Goal: Information Seeking & Learning: Check status

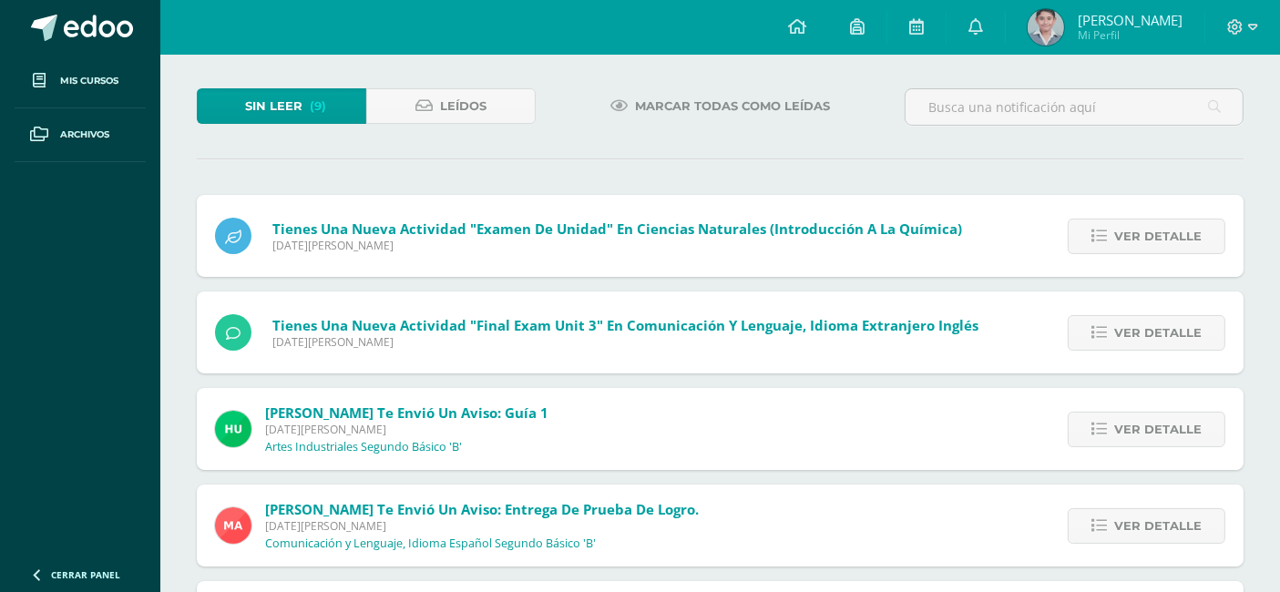
scroll to position [86, 0]
click at [1175, 244] on span "Ver detalle" at bounding box center [1157, 237] width 87 height 34
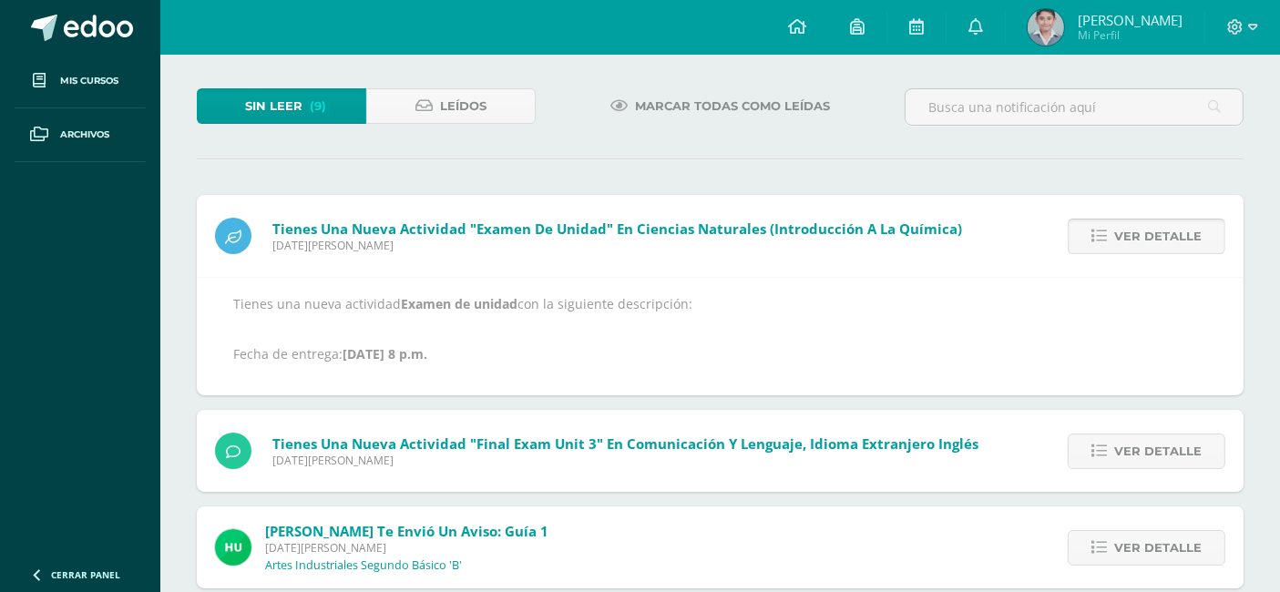
click at [1166, 235] on span "Ver detalle" at bounding box center [1157, 237] width 87 height 34
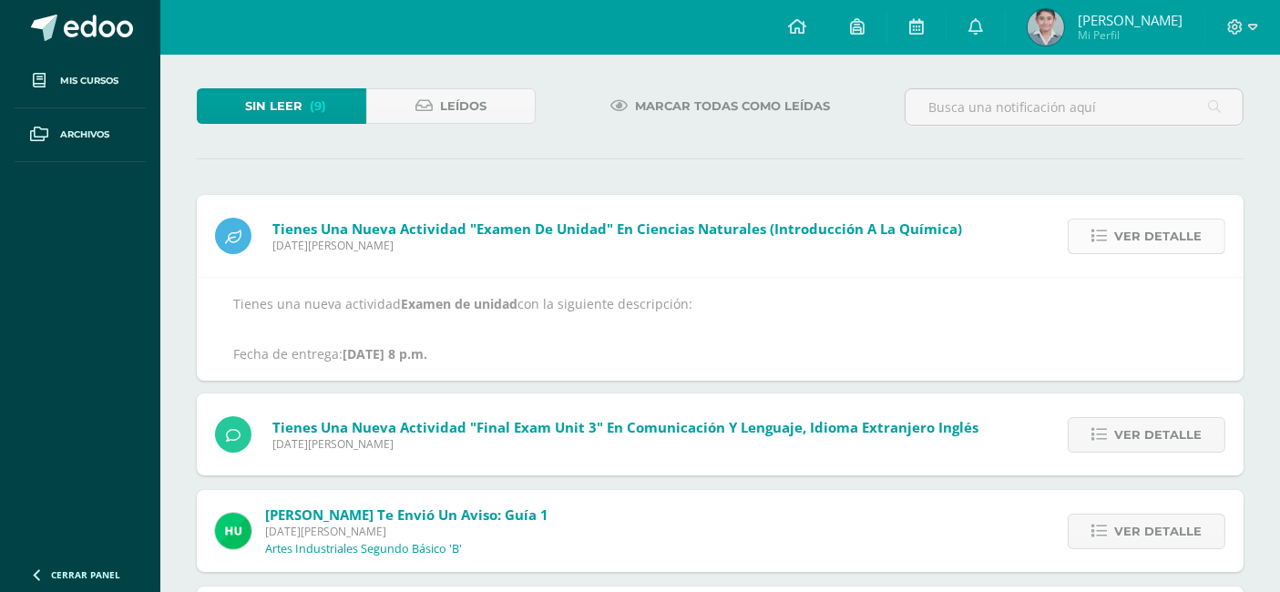
click at [1166, 235] on span "Ver detalle" at bounding box center [1157, 237] width 87 height 34
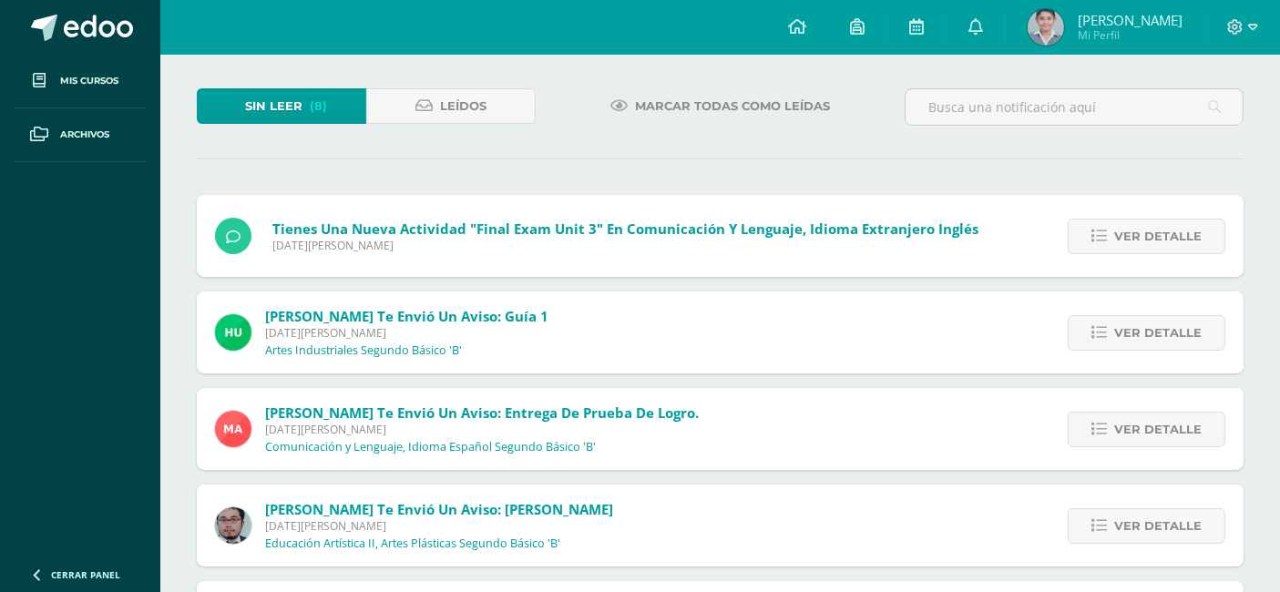
click at [1166, 235] on span "Ver detalle" at bounding box center [1157, 237] width 87 height 34
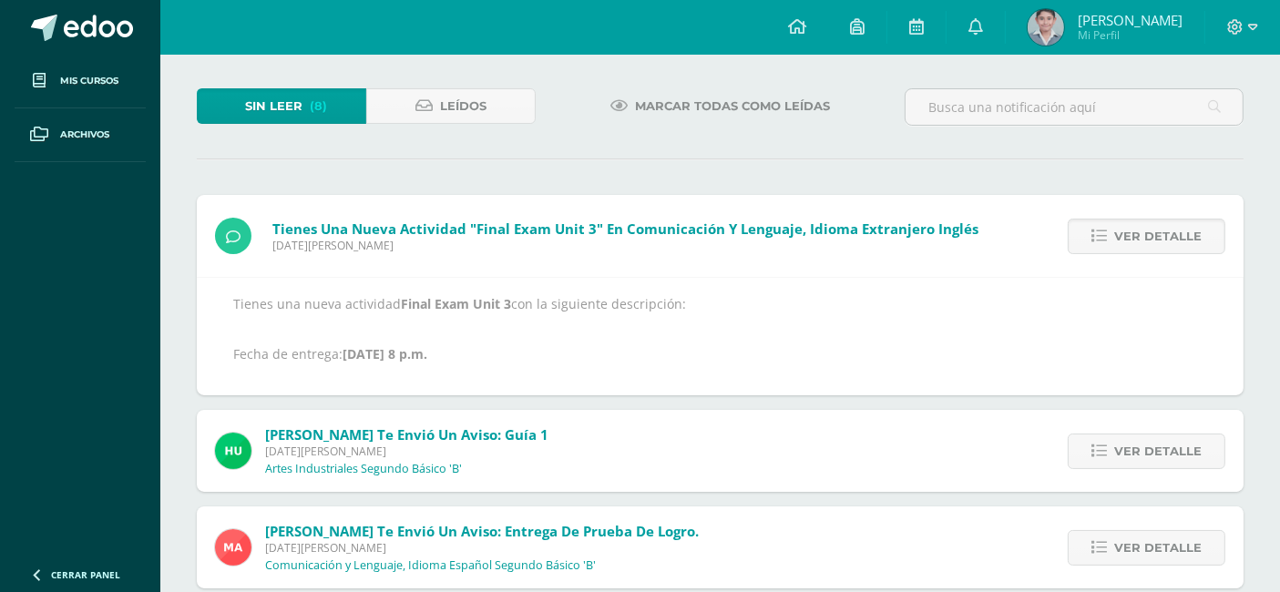
click at [1166, 235] on span "Ver detalle" at bounding box center [1157, 237] width 87 height 34
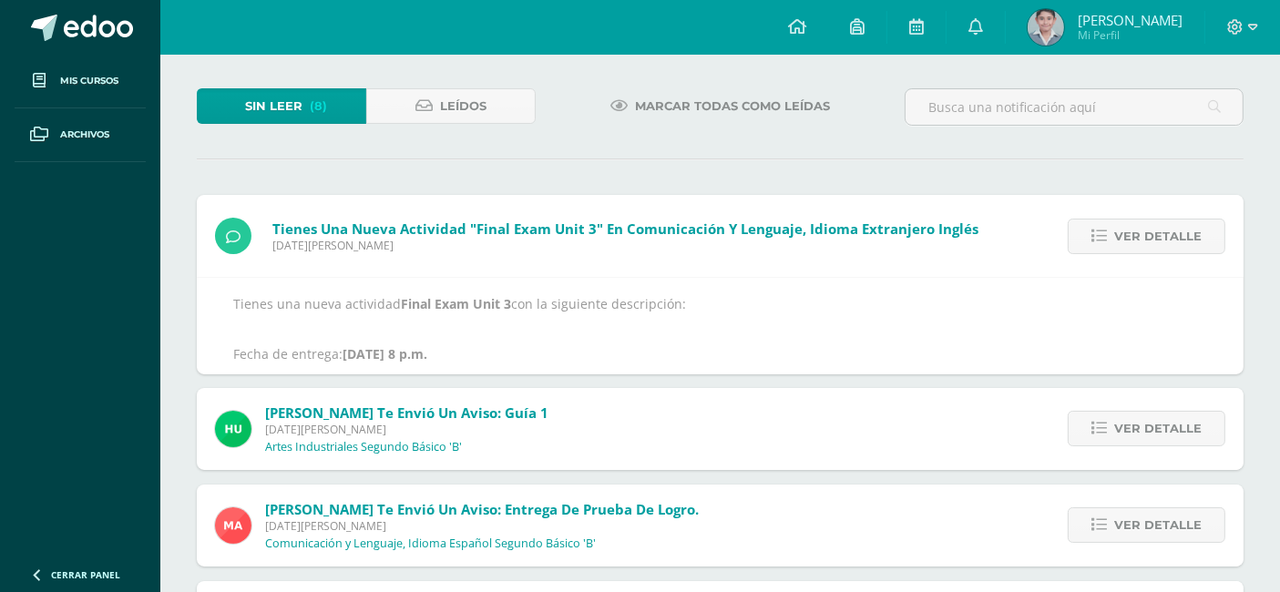
click at [1166, 235] on span "Ver detalle" at bounding box center [1157, 237] width 87 height 34
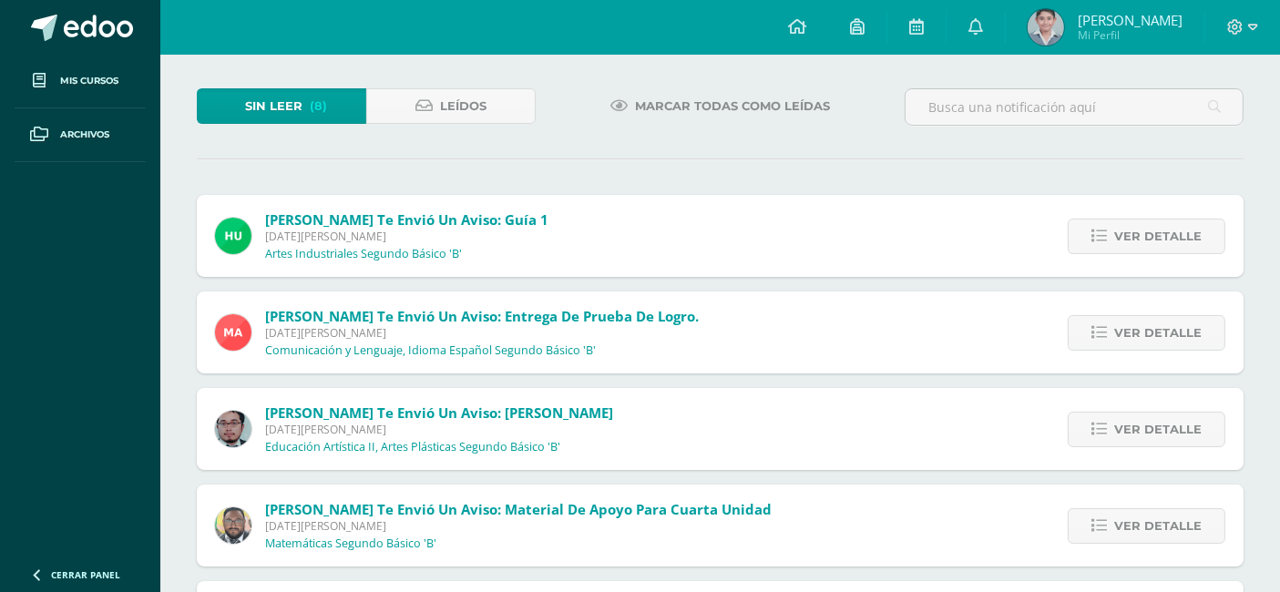
click at [1166, 235] on span "Ver detalle" at bounding box center [1157, 237] width 87 height 34
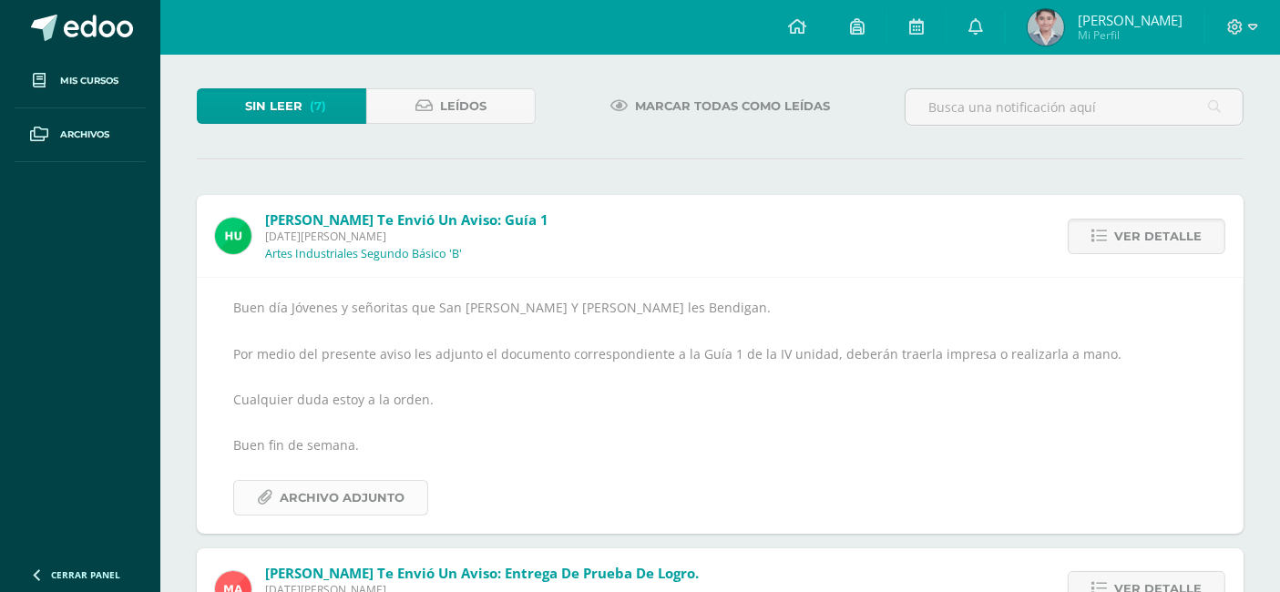
click at [293, 484] on span "Archivo Adjunto" at bounding box center [342, 498] width 125 height 34
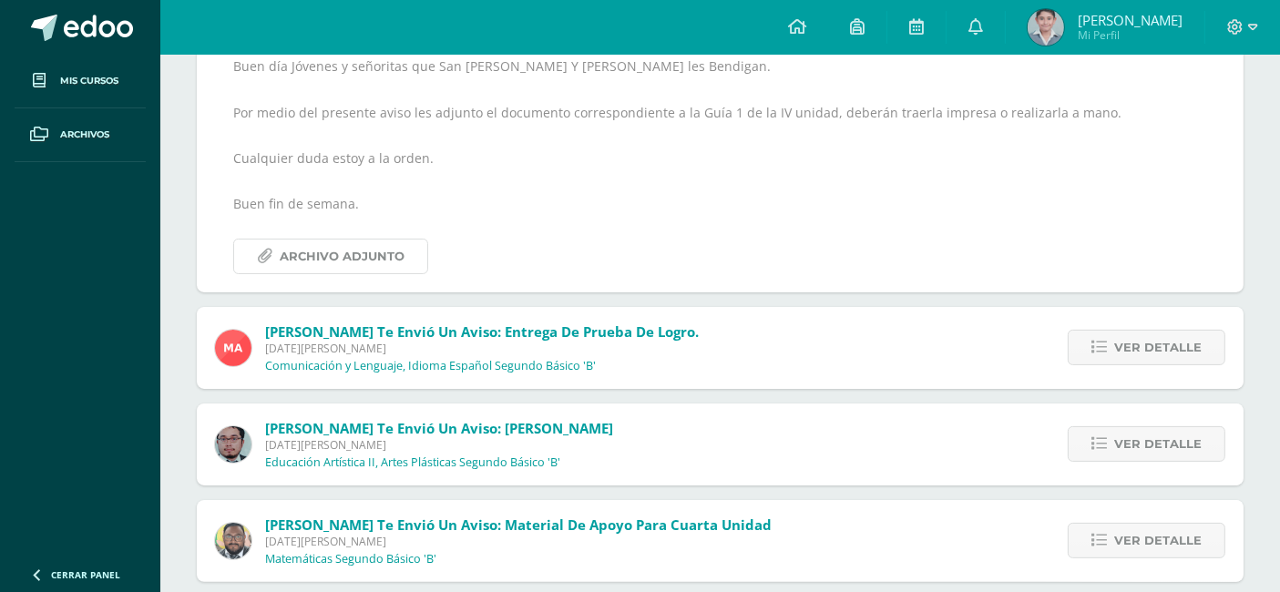
scroll to position [491, 0]
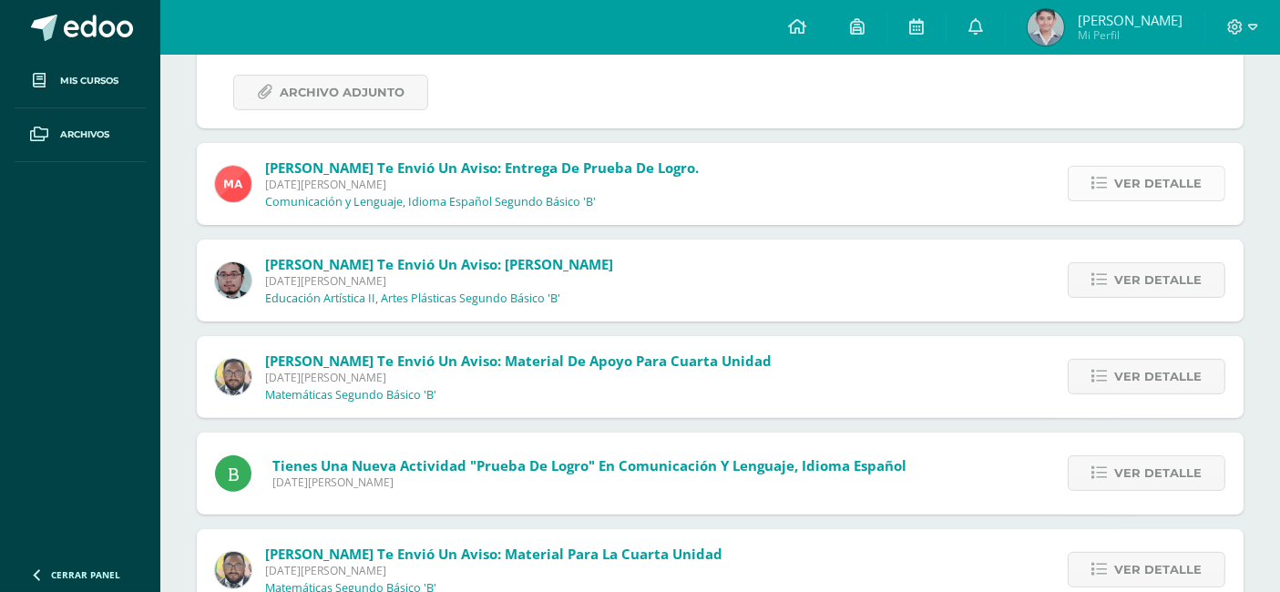
click at [1140, 186] on span "Ver detalle" at bounding box center [1157, 184] width 87 height 34
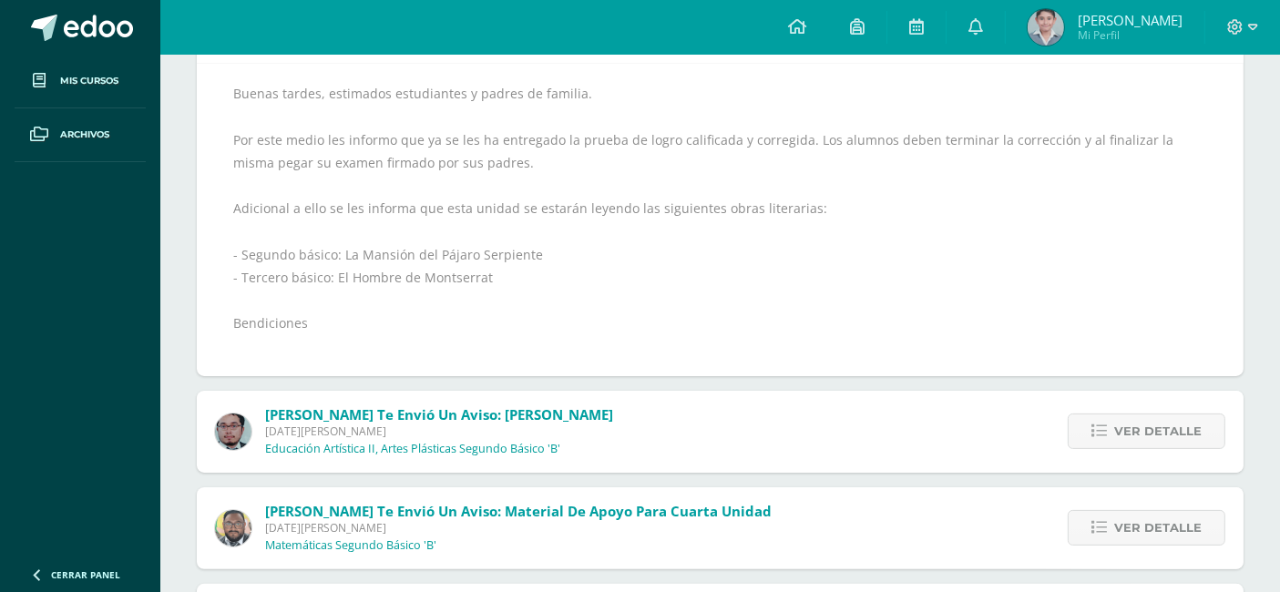
scroll to position [187, 0]
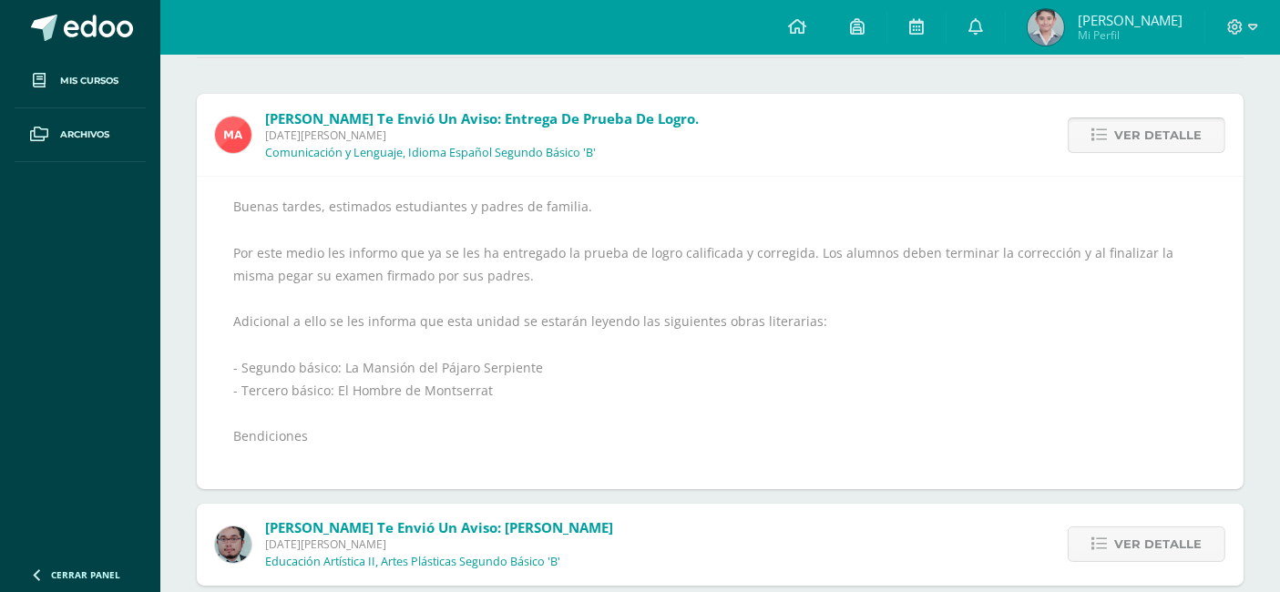
click at [1156, 128] on span "Ver detalle" at bounding box center [1157, 135] width 87 height 34
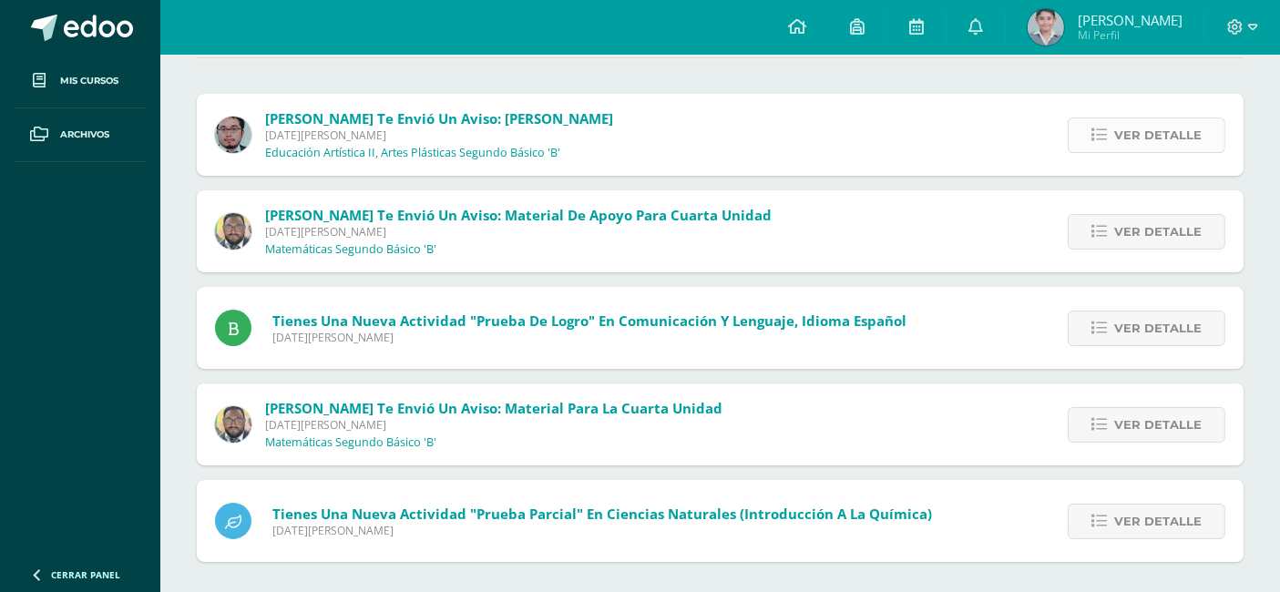
click at [1127, 133] on span "Ver detalle" at bounding box center [1157, 135] width 87 height 34
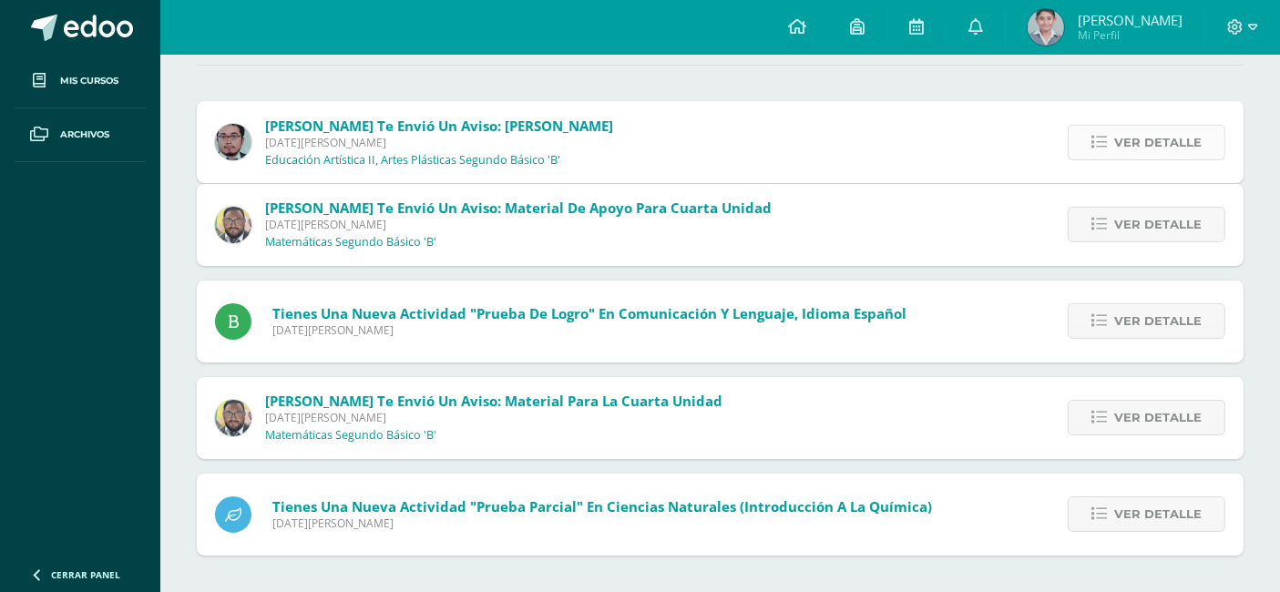
scroll to position [96, 0]
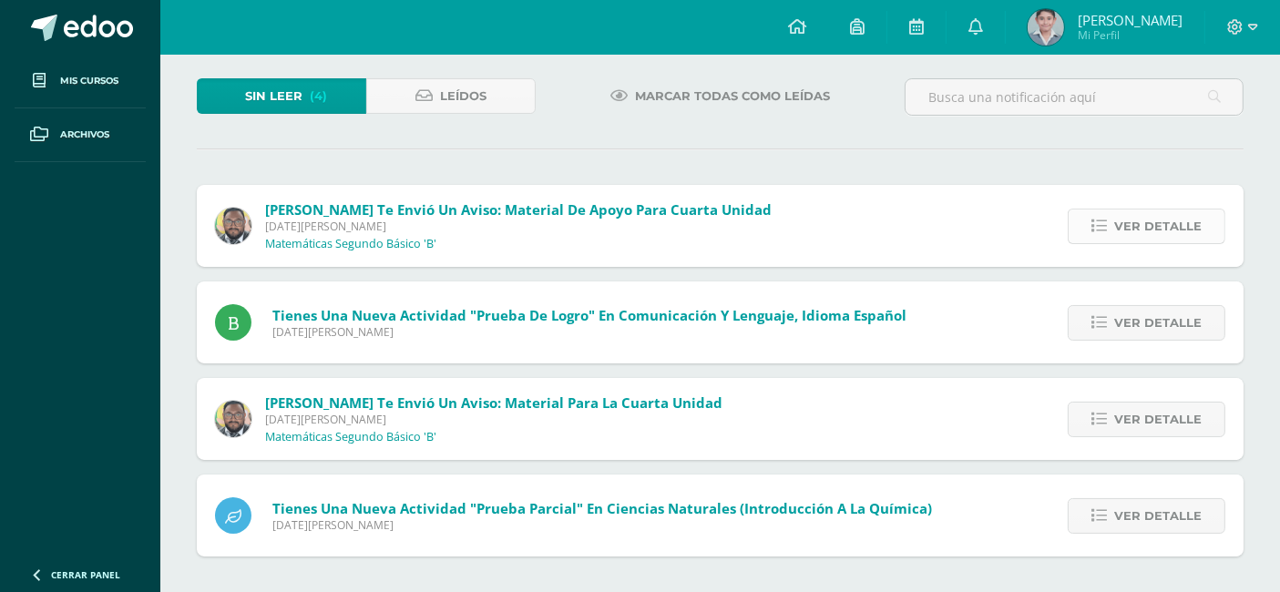
click at [1124, 235] on span "Ver detalle" at bounding box center [1157, 227] width 87 height 34
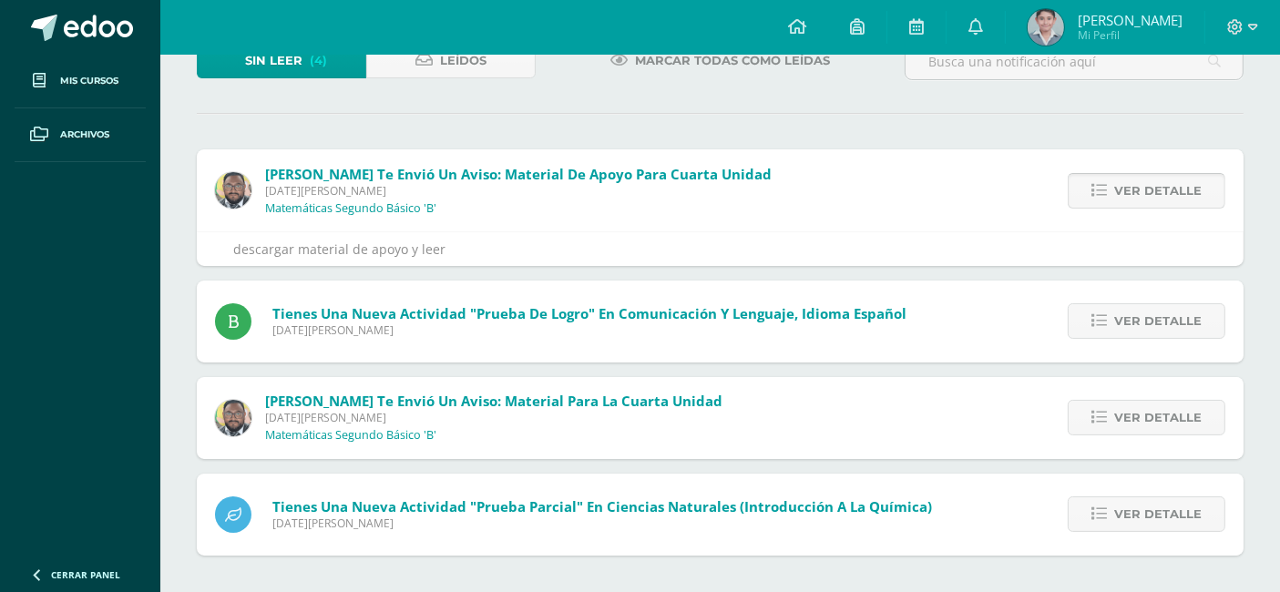
scroll to position [187, 0]
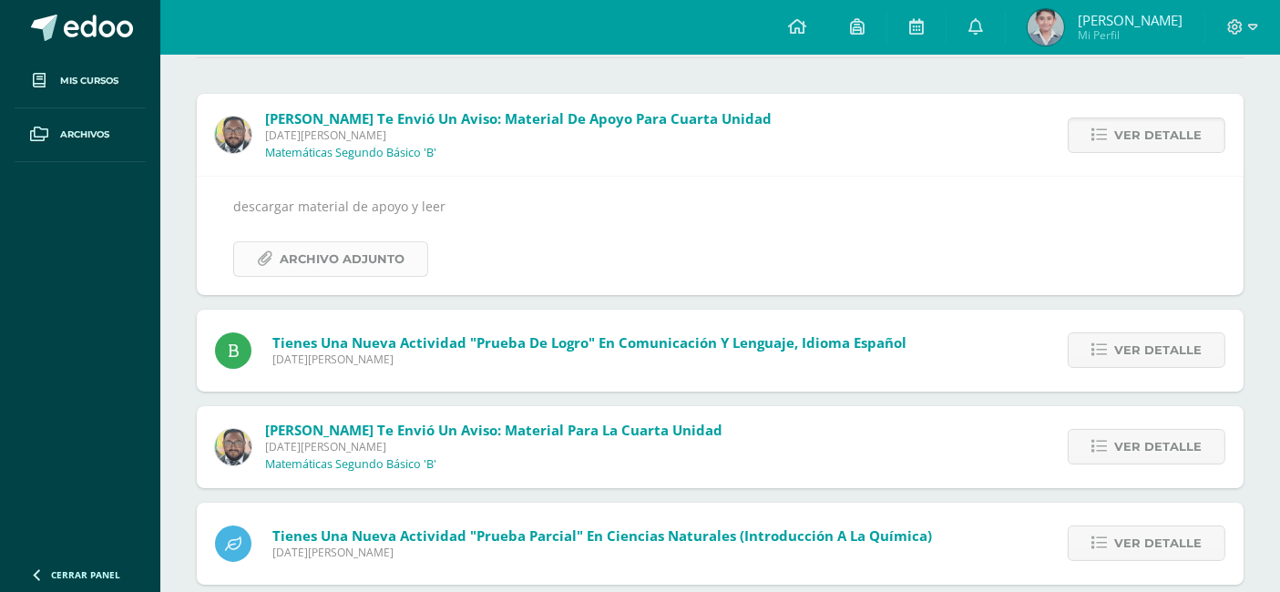
click at [354, 261] on span "Archivo Adjunto" at bounding box center [342, 259] width 125 height 34
click at [1119, 349] on span "Ver detalle" at bounding box center [1157, 350] width 87 height 34
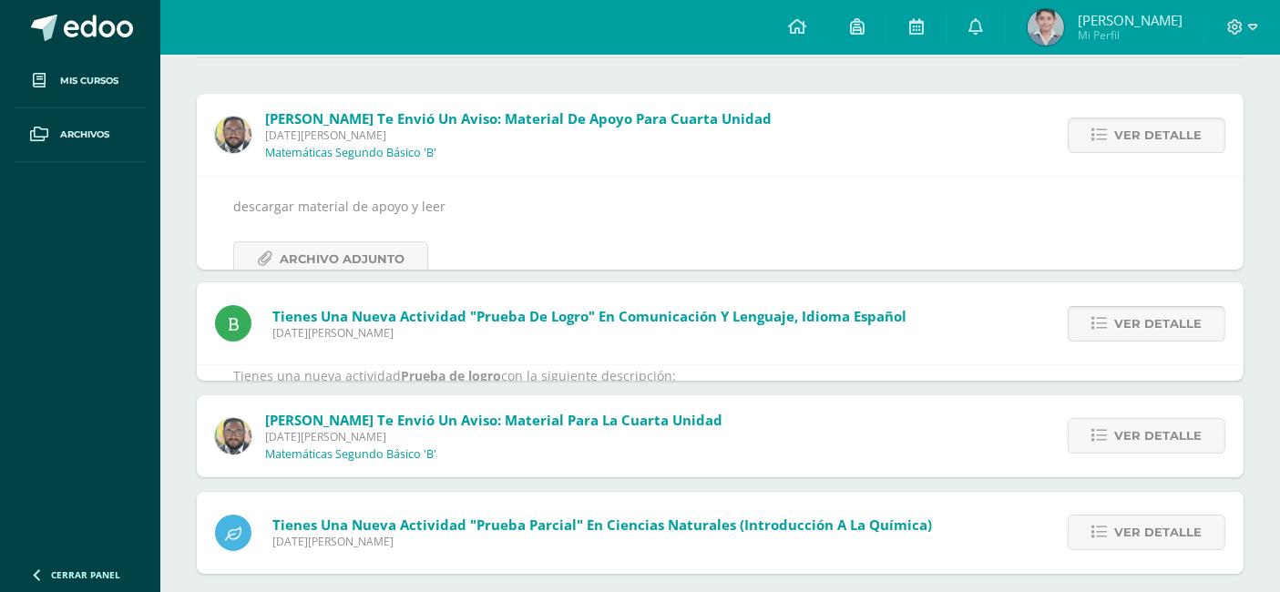
scroll to position [118, 0]
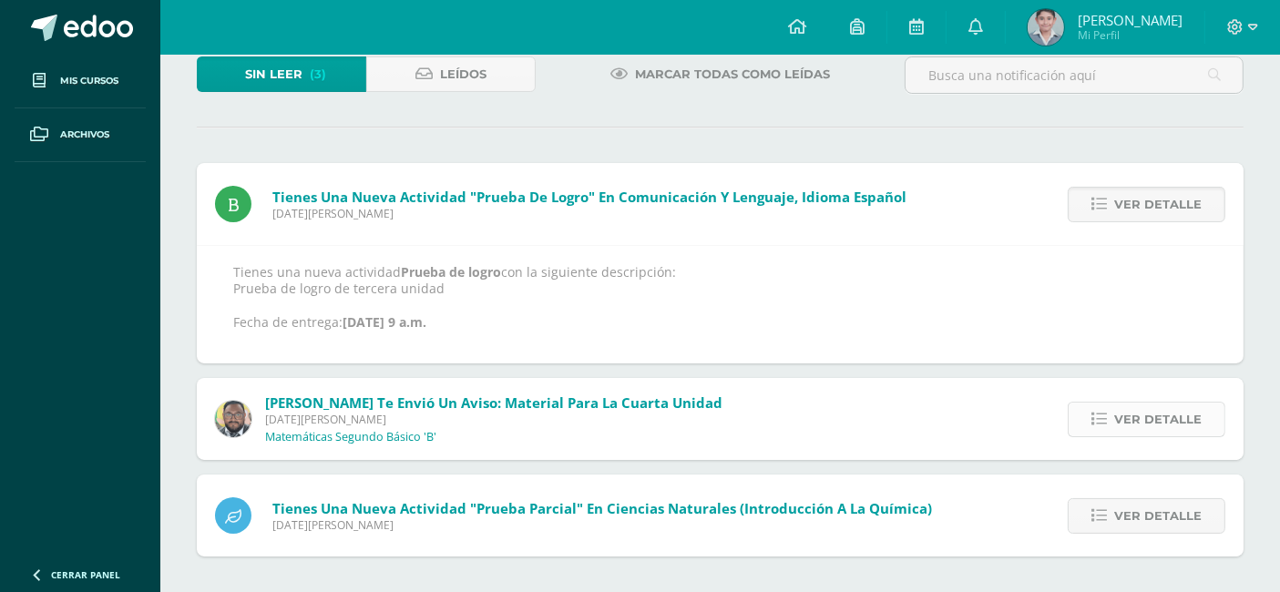
click at [1114, 405] on link "Ver detalle" at bounding box center [1147, 420] width 158 height 36
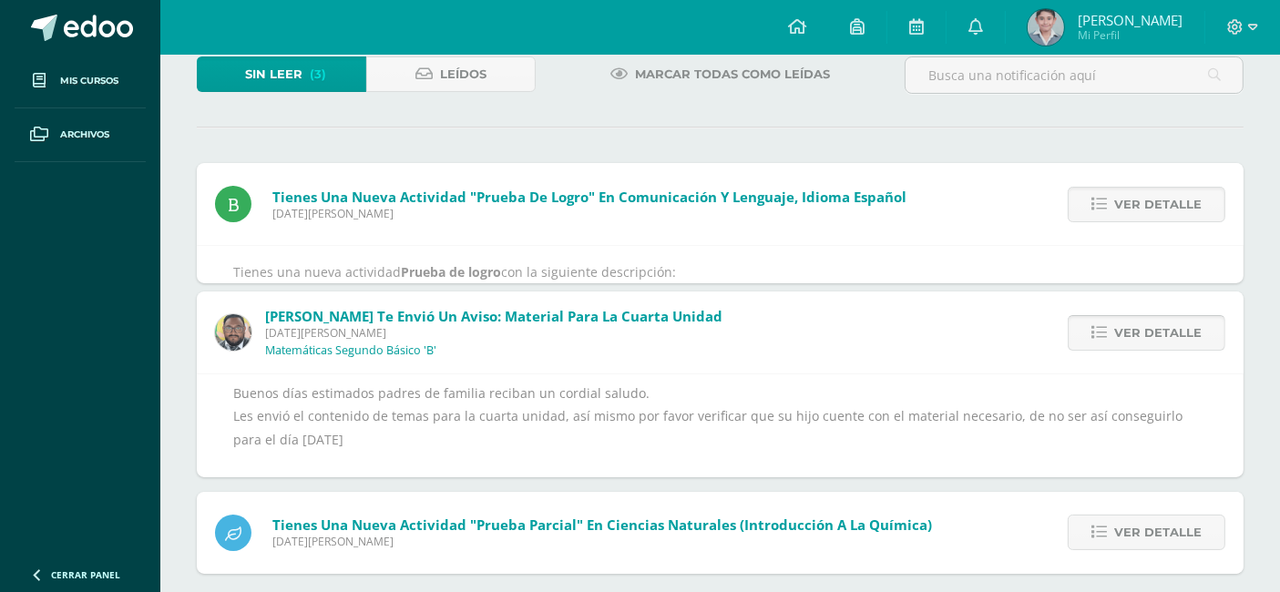
scroll to position [159, 0]
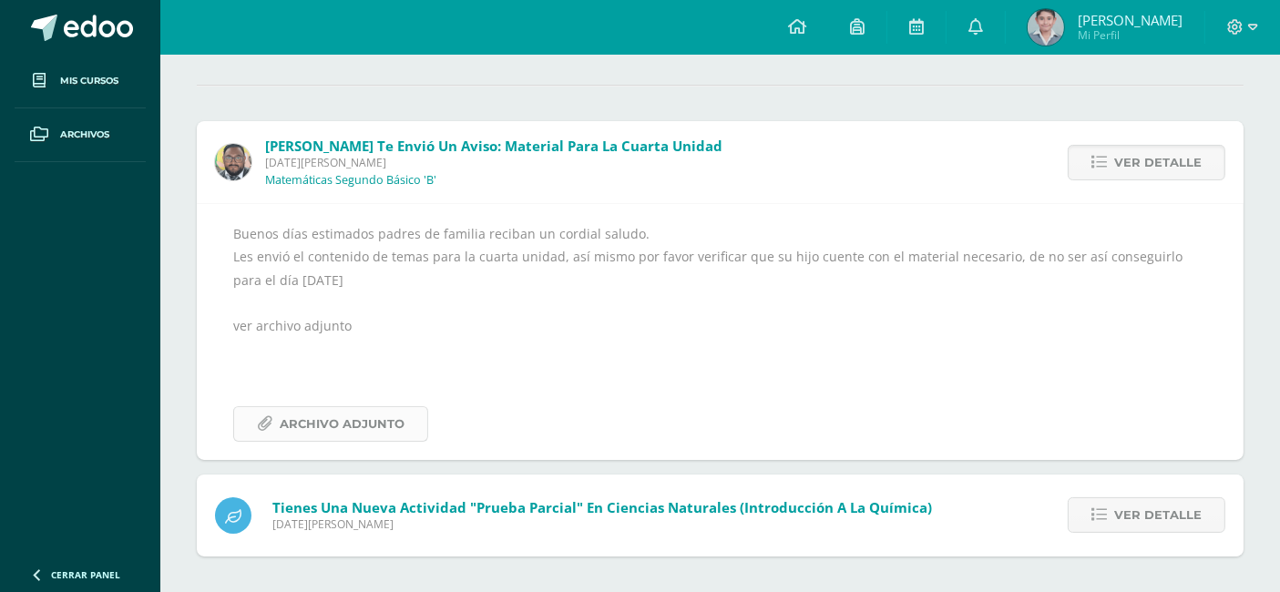
click at [362, 425] on span "Archivo Adjunto" at bounding box center [342, 424] width 125 height 34
click at [1130, 520] on span "Ver detalle" at bounding box center [1157, 515] width 87 height 34
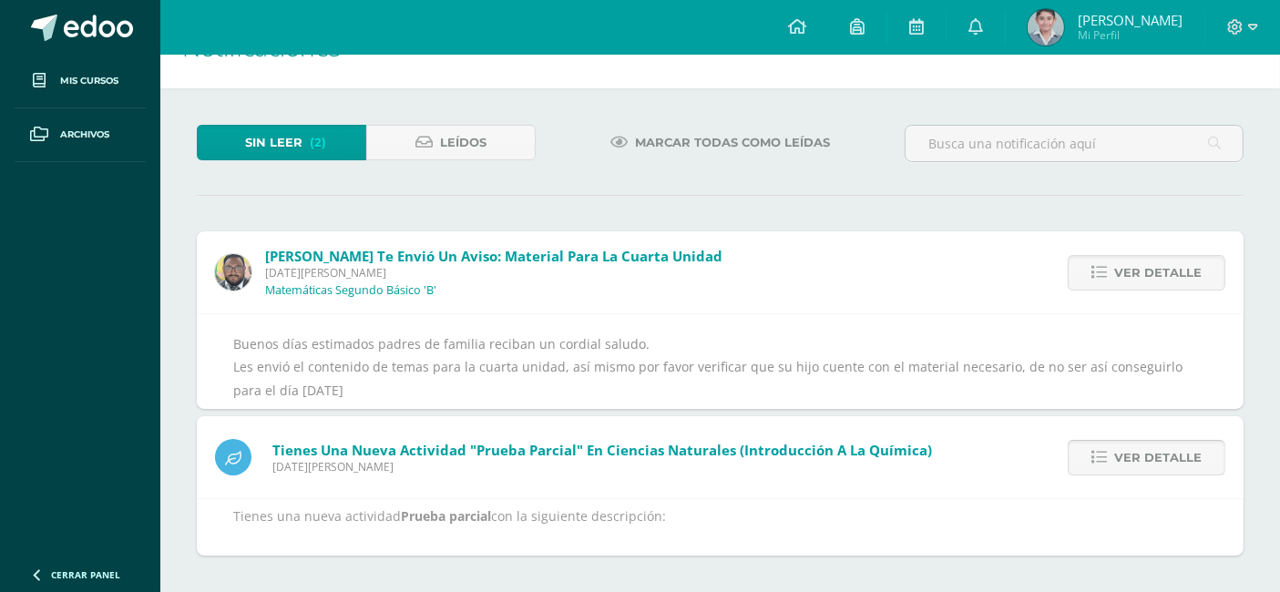
scroll to position [0, 0]
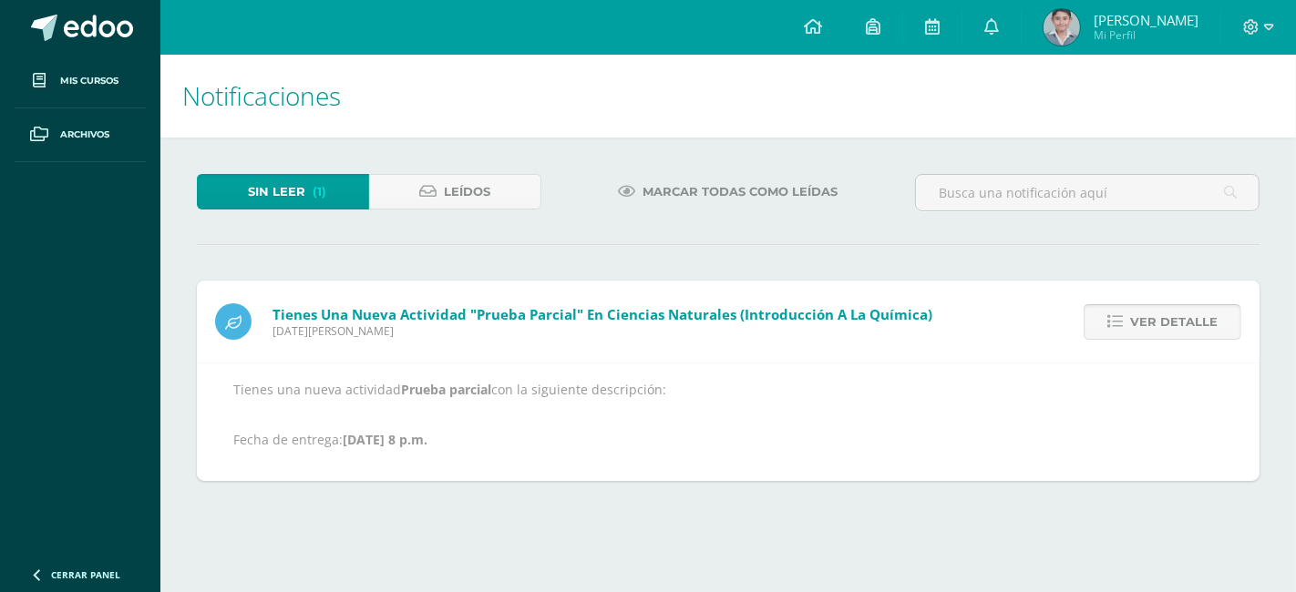
click at [1124, 331] on link "Ver detalle" at bounding box center [1162, 322] width 158 height 36
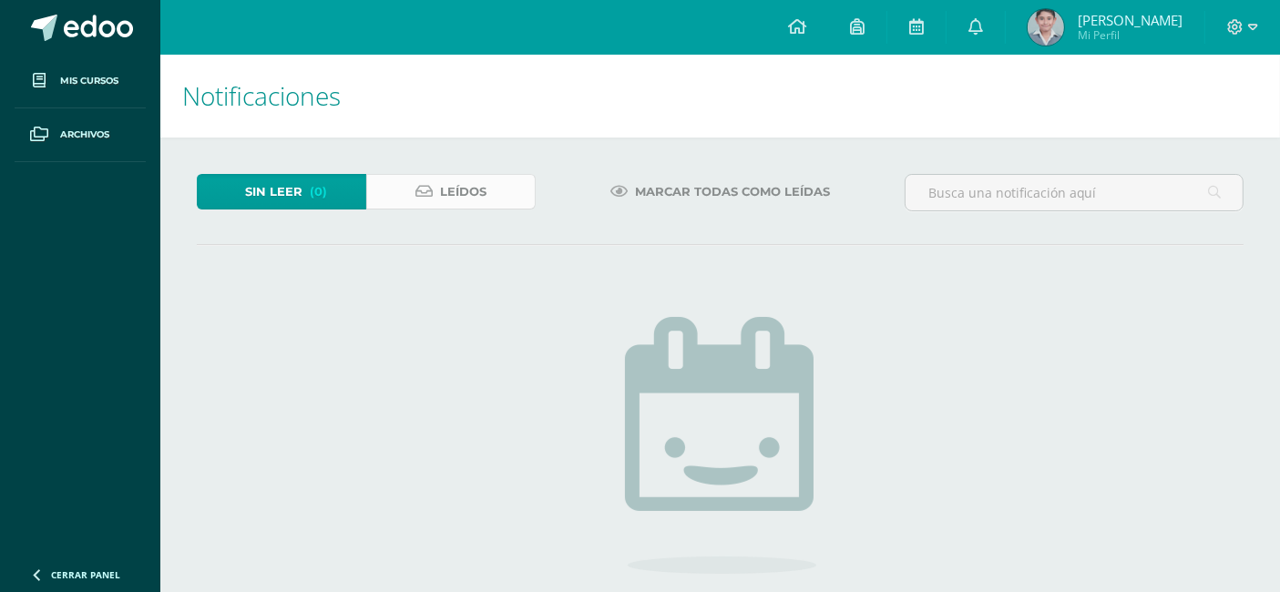
click at [405, 190] on link "Leídos" at bounding box center [450, 192] width 169 height 36
click at [444, 193] on span "Leídos" at bounding box center [463, 192] width 46 height 34
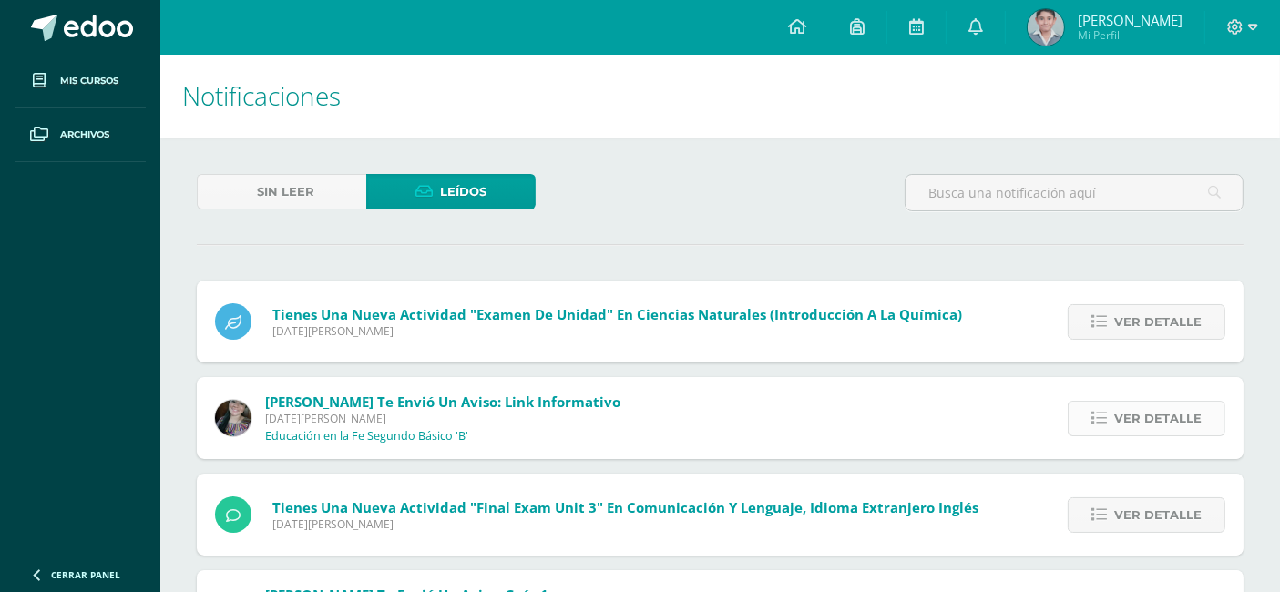
click at [1124, 415] on span "Ver detalle" at bounding box center [1157, 419] width 87 height 34
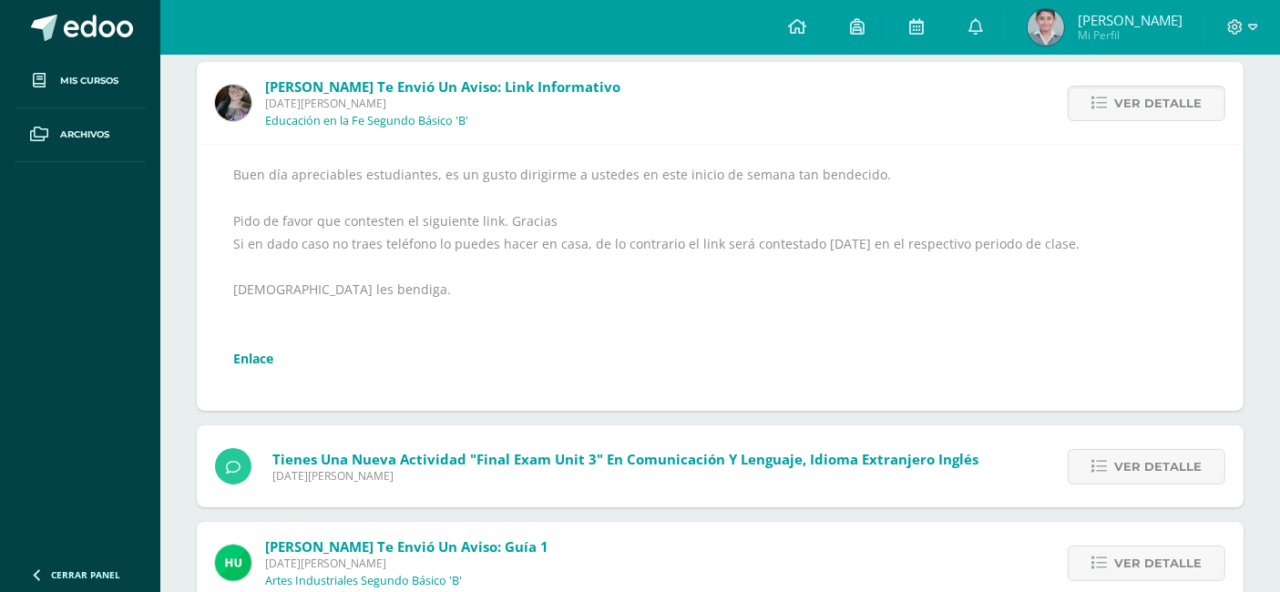
scroll to position [405, 0]
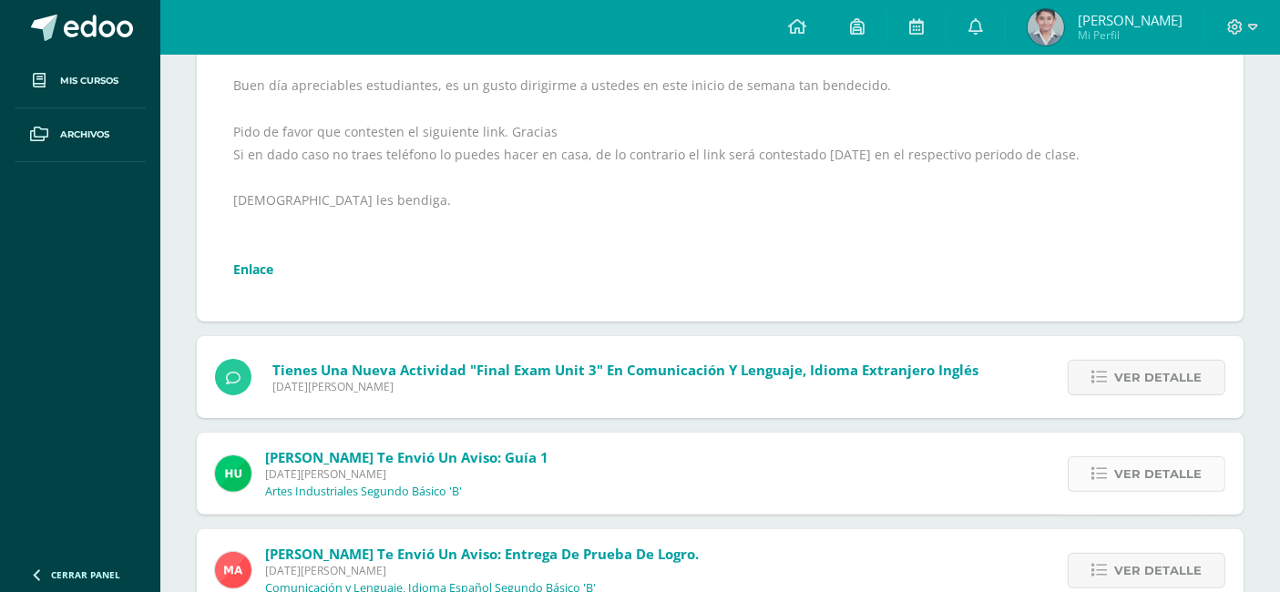
click at [1089, 457] on link "Ver detalle" at bounding box center [1147, 474] width 158 height 36
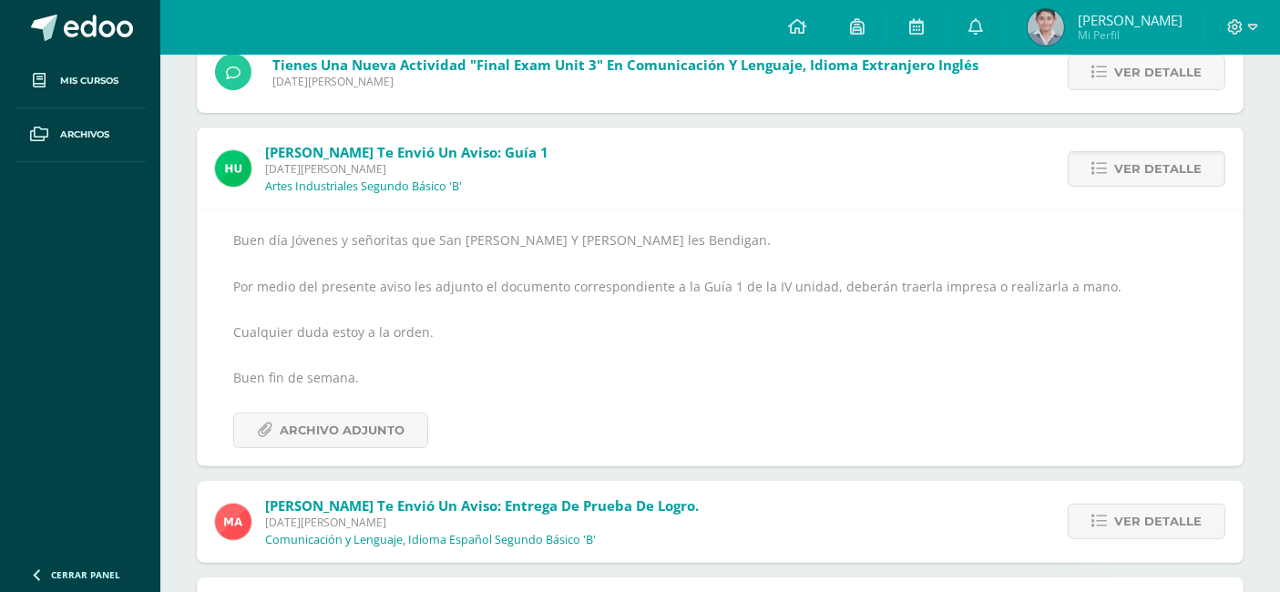
scroll to position [607, 0]
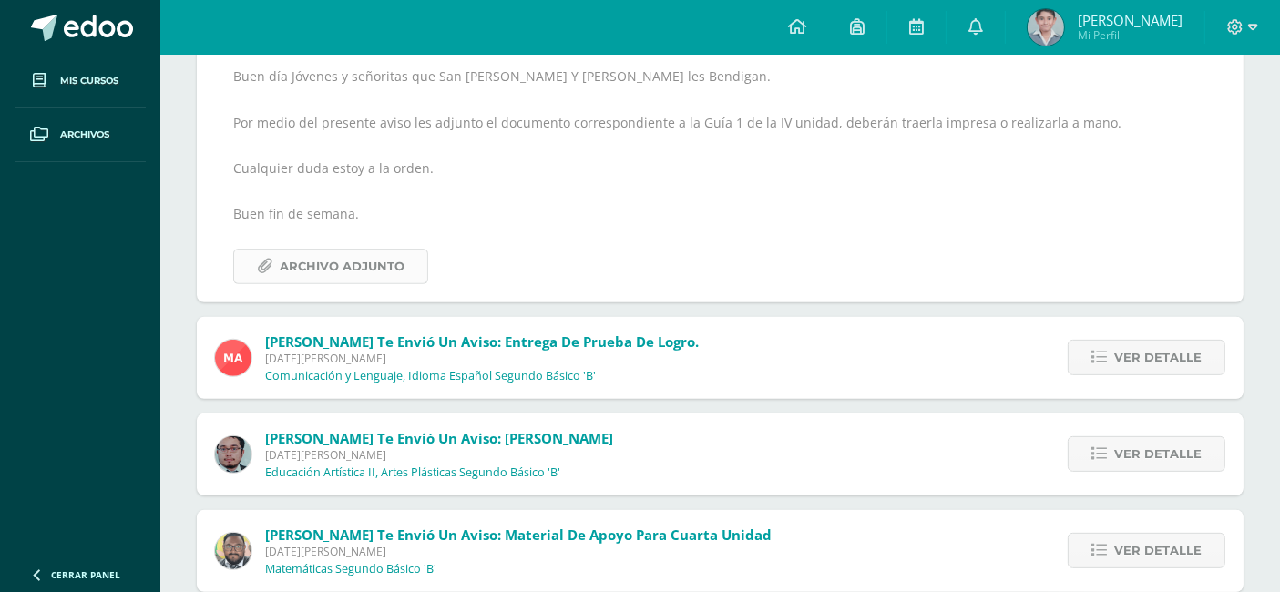
click at [401, 271] on span "Archivo Adjunto" at bounding box center [342, 267] width 125 height 34
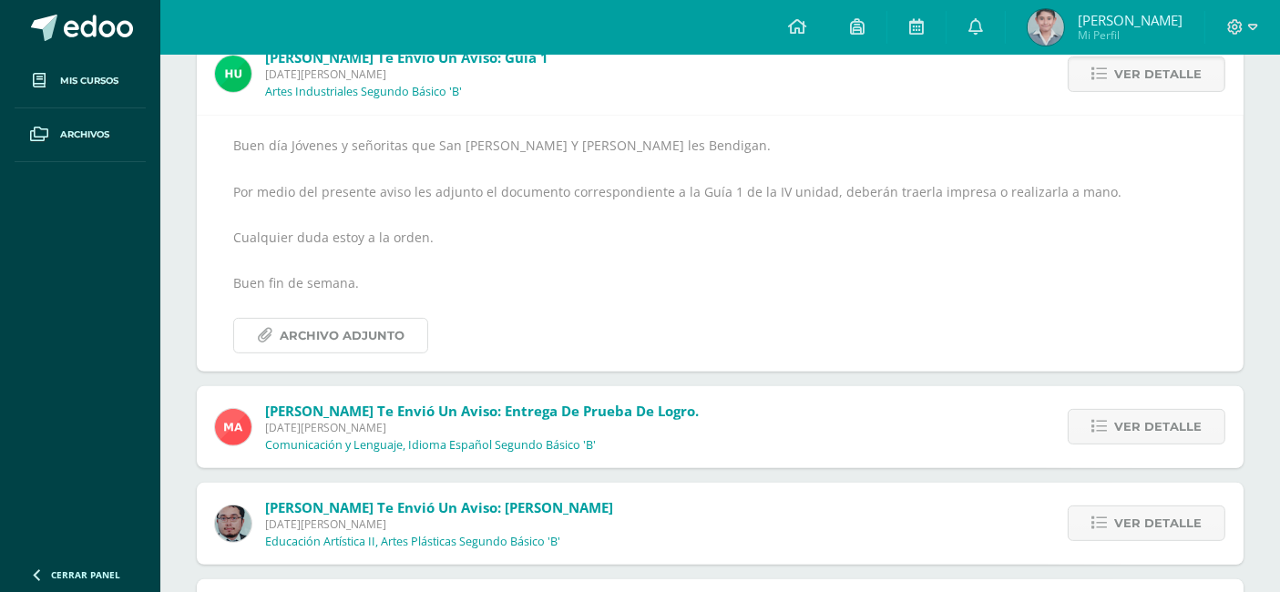
scroll to position [506, 0]
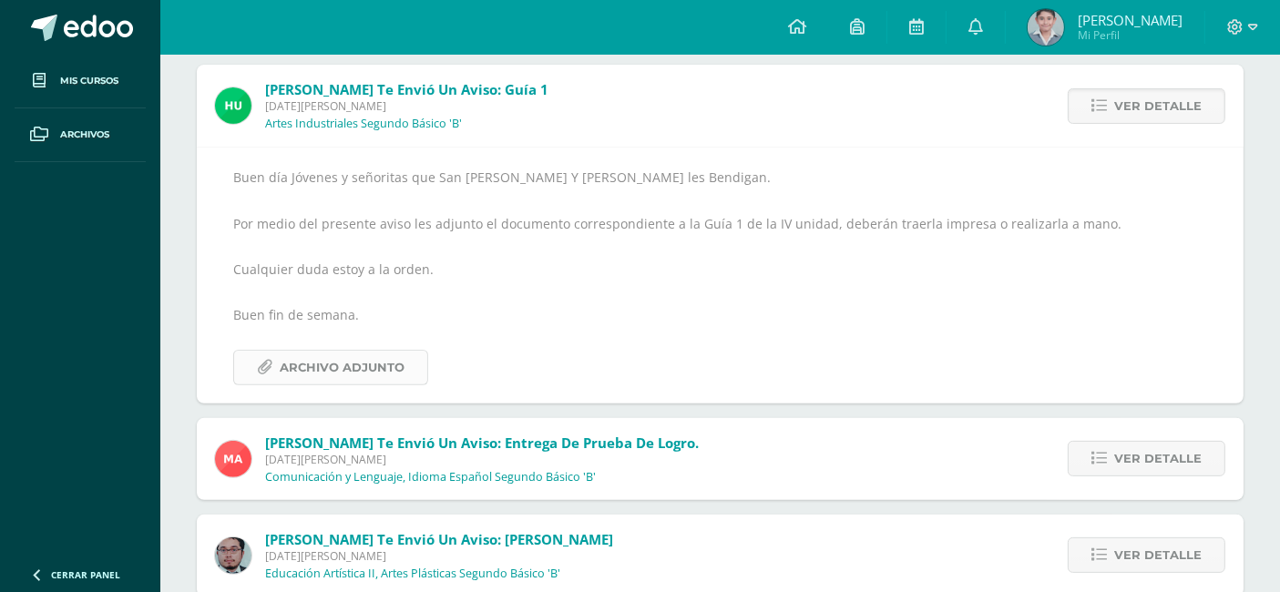
click at [297, 357] on span "Archivo Adjunto" at bounding box center [342, 368] width 125 height 34
